Goal: Task Accomplishment & Management: Manage account settings

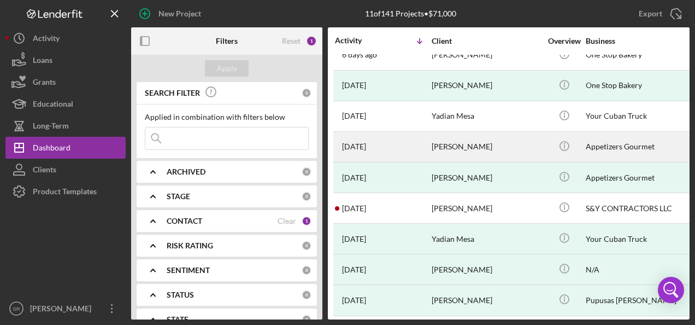
scroll to position [83, 0]
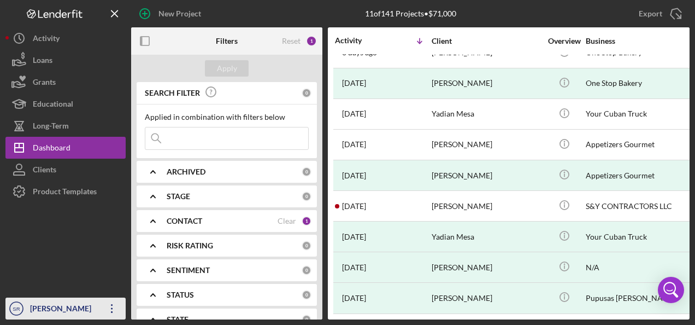
click at [107, 308] on icon "Icon/Overflow" at bounding box center [111, 308] width 27 height 27
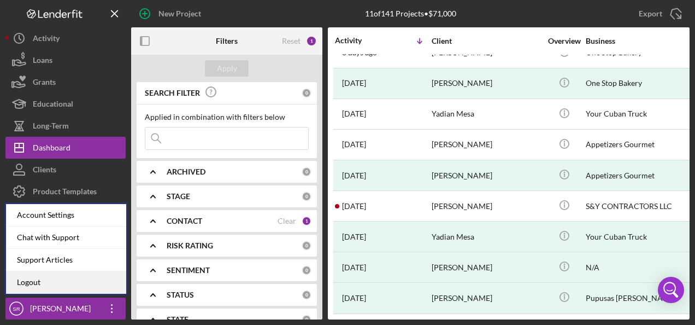
click at [78, 280] on link "Logout" at bounding box center [66, 282] width 120 height 22
